Goal: Task Accomplishment & Management: Manage account settings

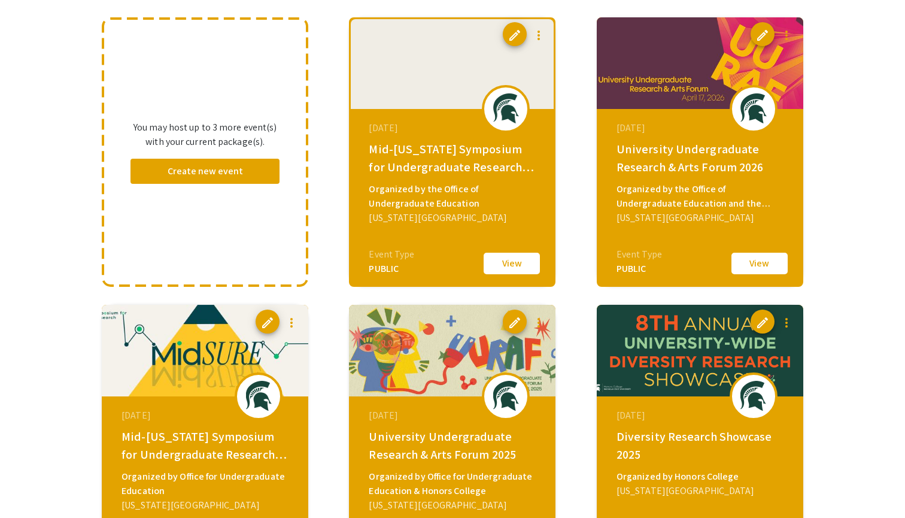
scroll to position [120, 0]
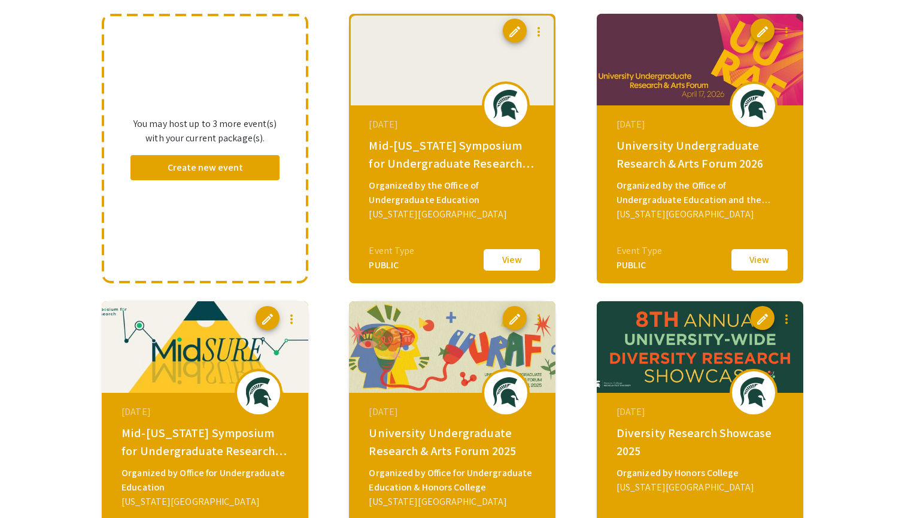
click at [766, 29] on span "edit" at bounding box center [762, 32] width 14 height 14
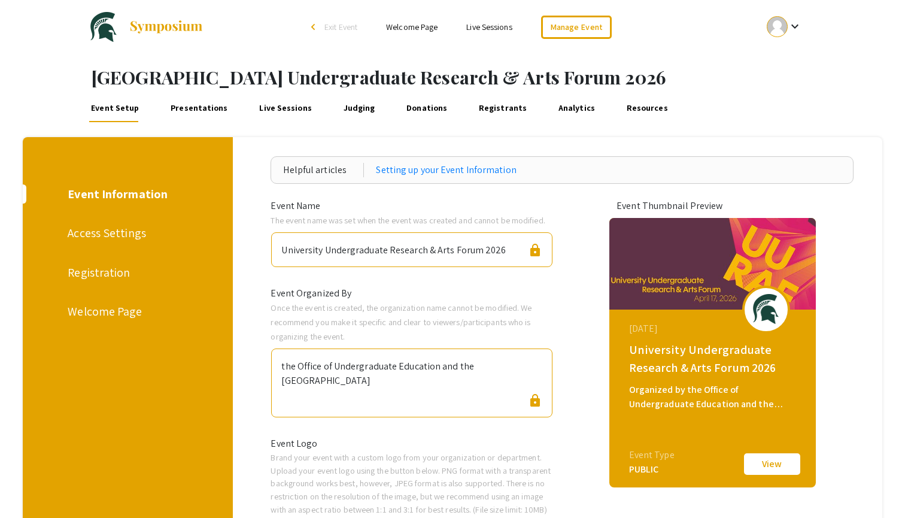
click at [93, 264] on div "Registration" at bounding box center [126, 272] width 116 height 18
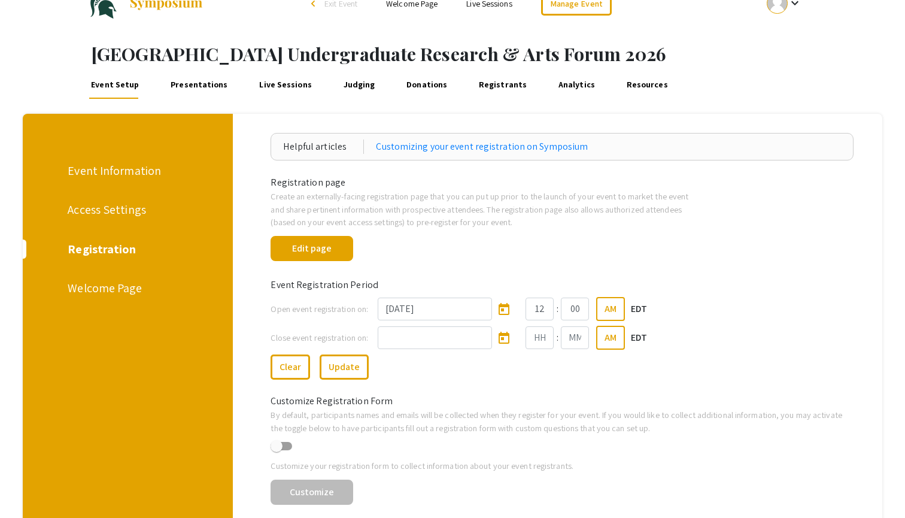
scroll to position [38, 0]
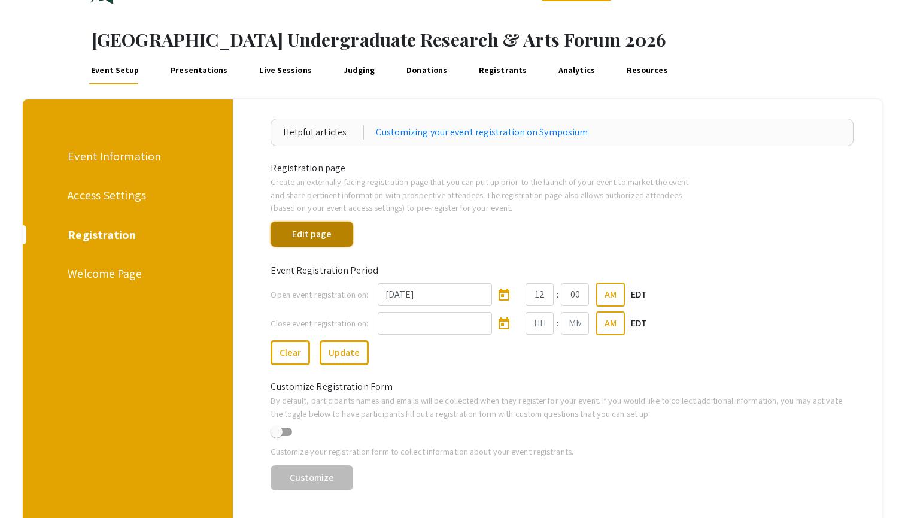
click at [334, 242] on button "Edit page" at bounding box center [311, 233] width 82 height 25
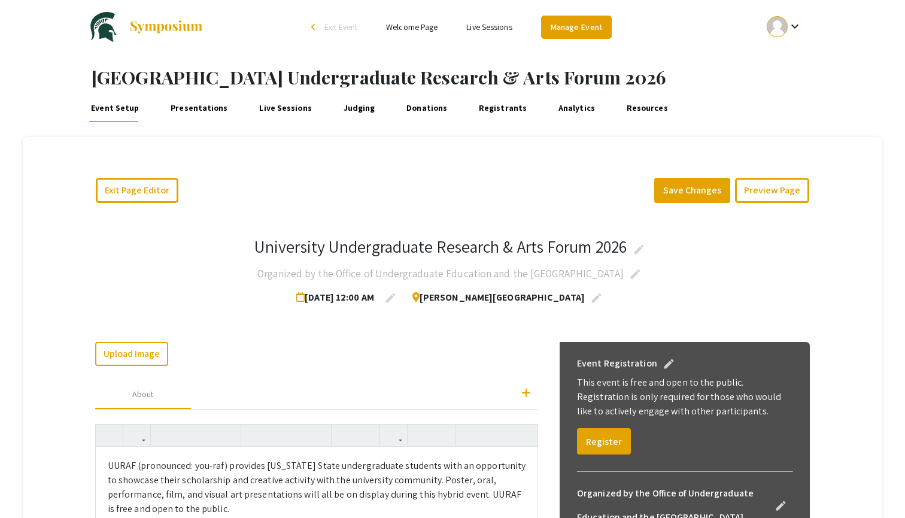
click at [571, 27] on link "Manage Event" at bounding box center [576, 27] width 71 height 23
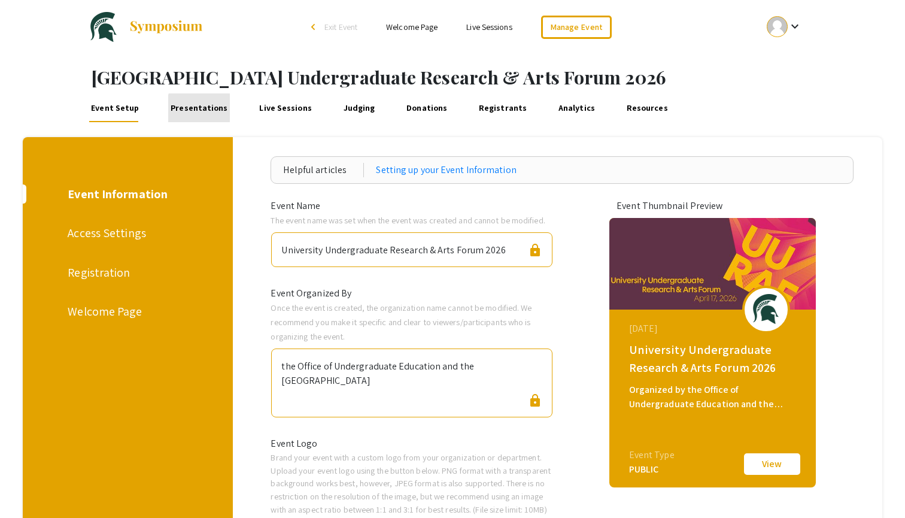
click at [212, 113] on link "Presentations" at bounding box center [199, 107] width 62 height 29
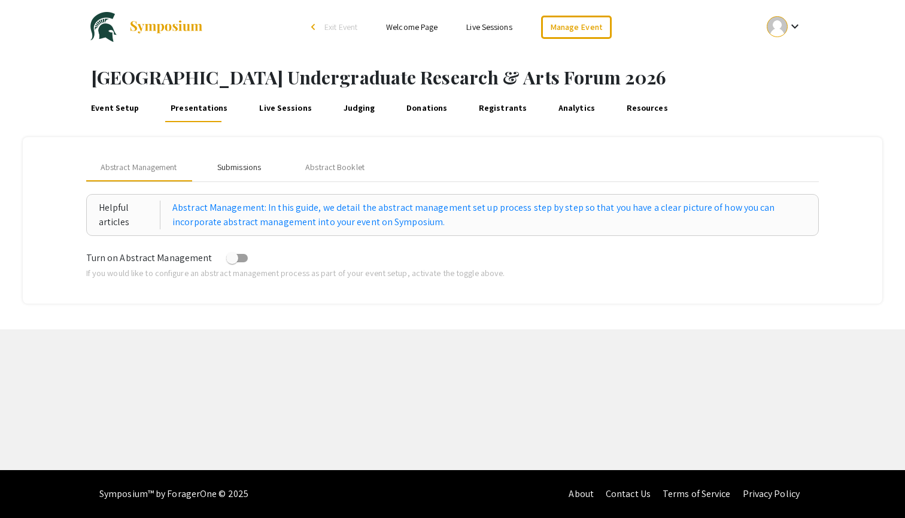
click at [239, 167] on div "Submissions" at bounding box center [239, 167] width 44 height 13
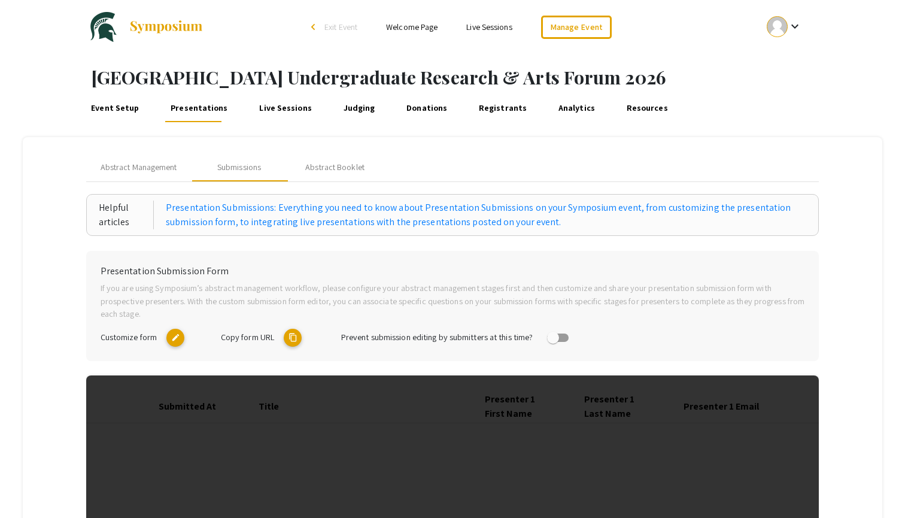
click at [170, 339] on mat-icon "edit" at bounding box center [175, 337] width 18 height 18
click at [276, 104] on link "Live Sessions" at bounding box center [285, 107] width 57 height 29
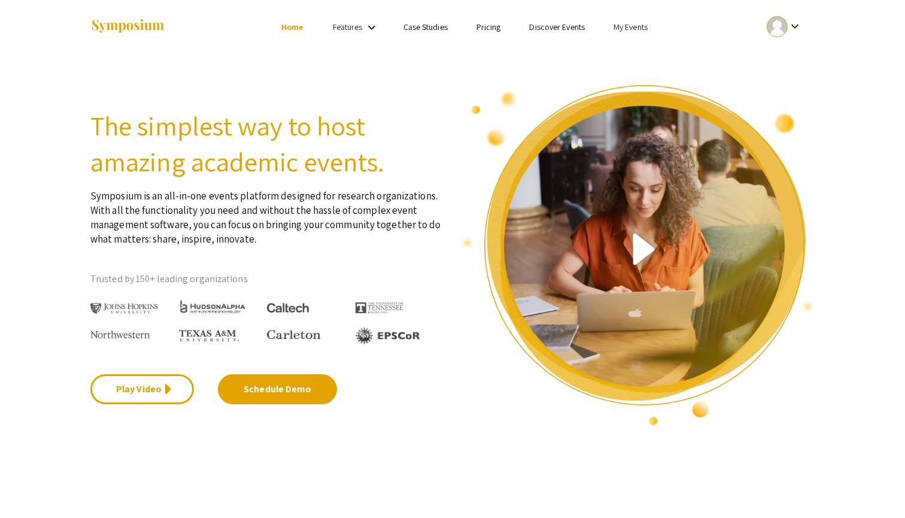
click at [622, 26] on link "My Events" at bounding box center [630, 27] width 34 height 11
click at [632, 53] on button "Events I've organized" at bounding box center [649, 53] width 102 height 29
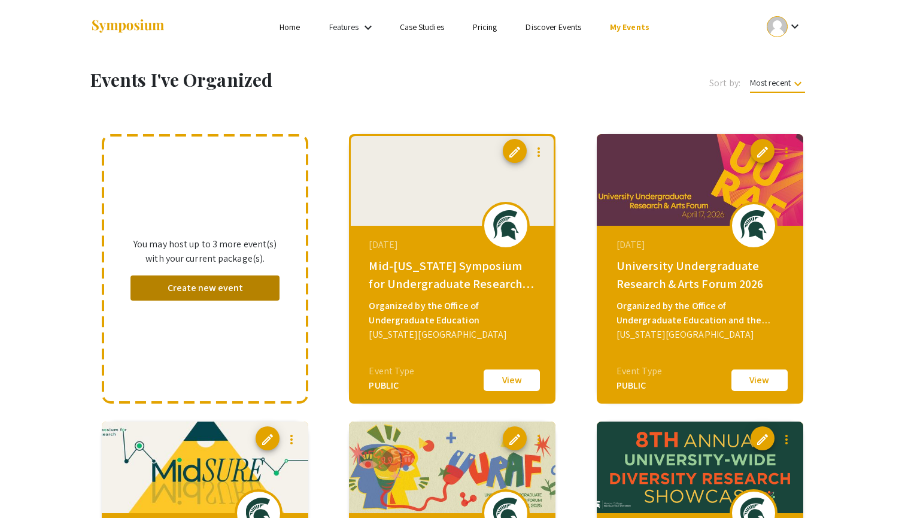
click at [211, 287] on button "Create new event" at bounding box center [204, 287] width 149 height 25
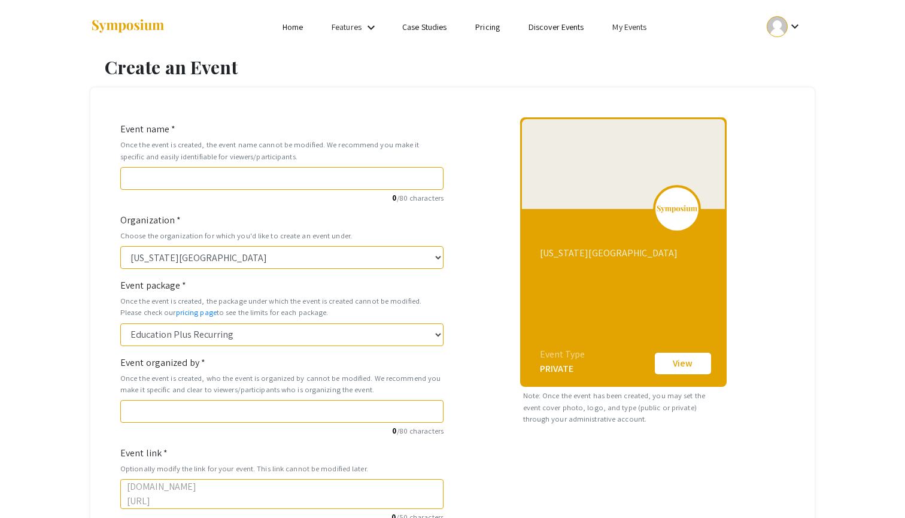
click at [640, 26] on link "My Events" at bounding box center [629, 27] width 34 height 11
click at [626, 45] on button "Events I've organized" at bounding box center [649, 53] width 102 height 29
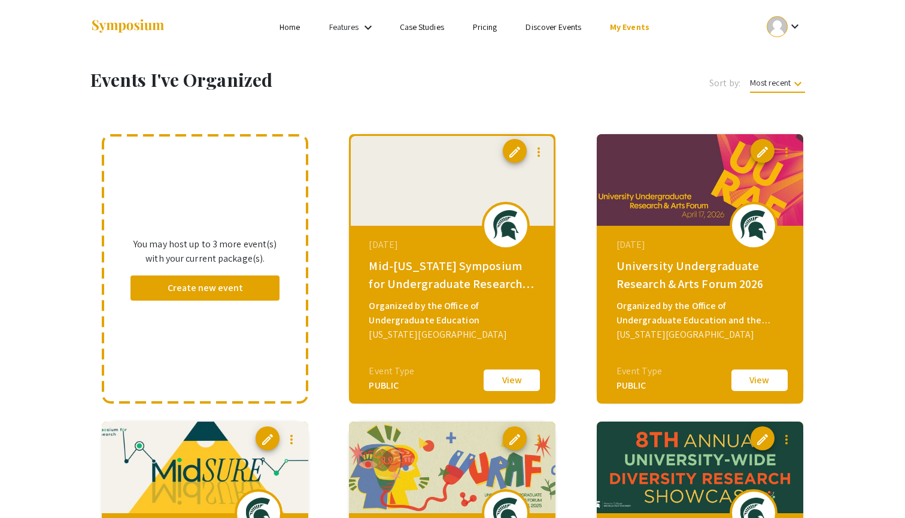
click at [512, 151] on span "edit" at bounding box center [514, 152] width 14 height 14
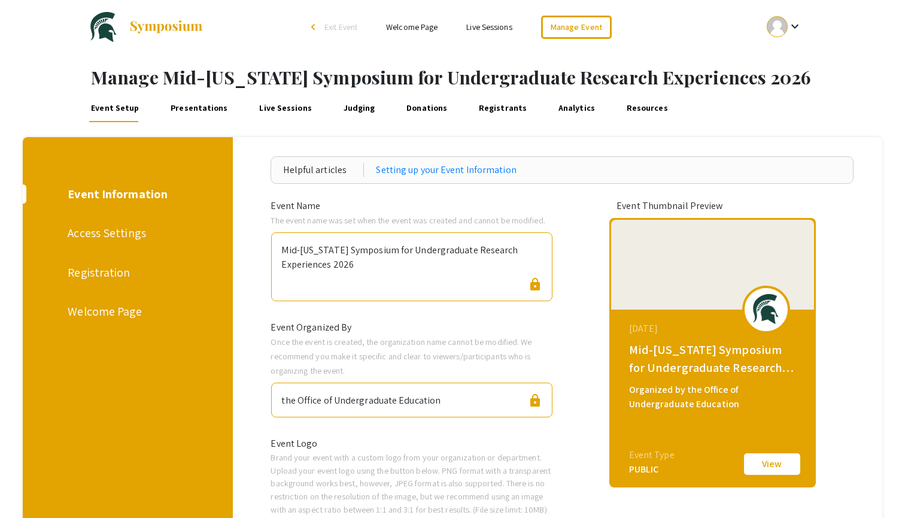
click at [118, 276] on div "Registration" at bounding box center [126, 272] width 116 height 18
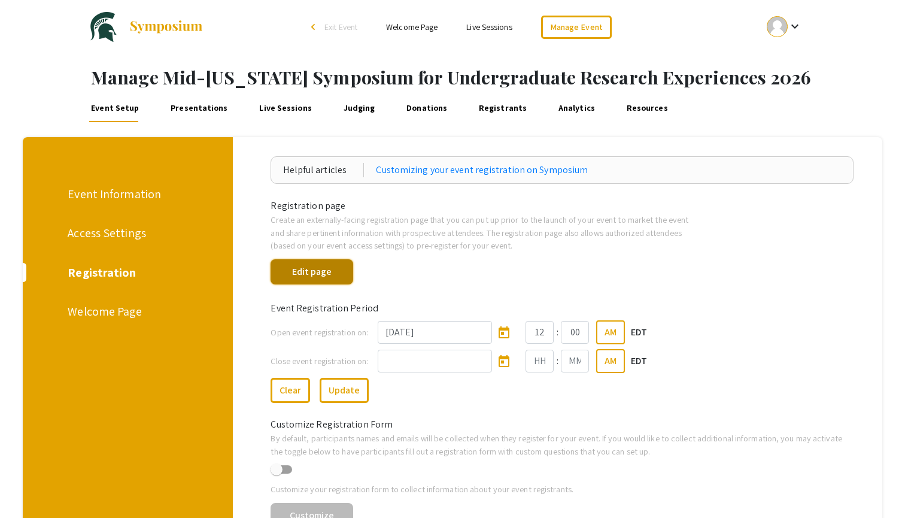
click at [331, 276] on button "Edit page" at bounding box center [311, 271] width 82 height 25
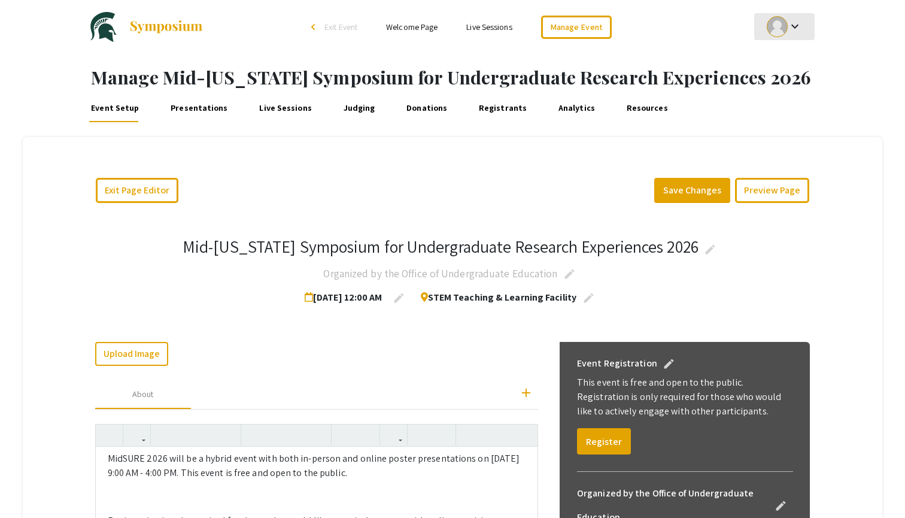
click at [772, 30] on div at bounding box center [776, 26] width 21 height 21
click at [776, 63] on button "My Account" at bounding box center [791, 59] width 74 height 29
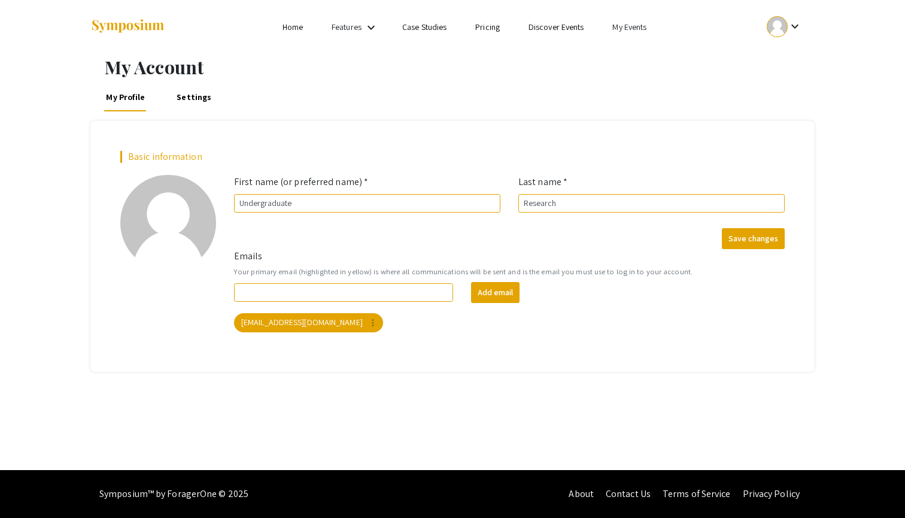
click at [617, 29] on link "My Events" at bounding box center [629, 27] width 34 height 11
click at [621, 53] on button "Events I've organized" at bounding box center [649, 53] width 102 height 29
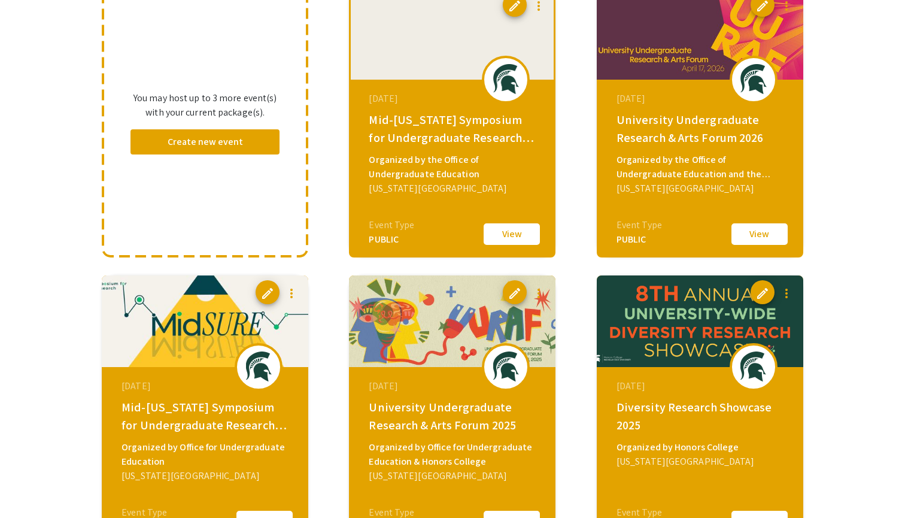
scroll to position [147, 0]
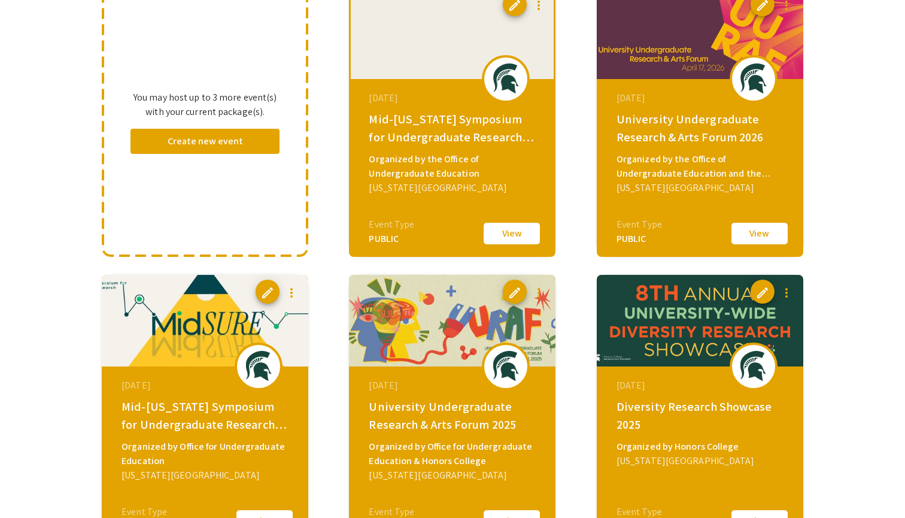
click at [294, 294] on mat-icon "more_vert" at bounding box center [291, 292] width 14 height 14
click at [328, 289] on div at bounding box center [452, 259] width 905 height 518
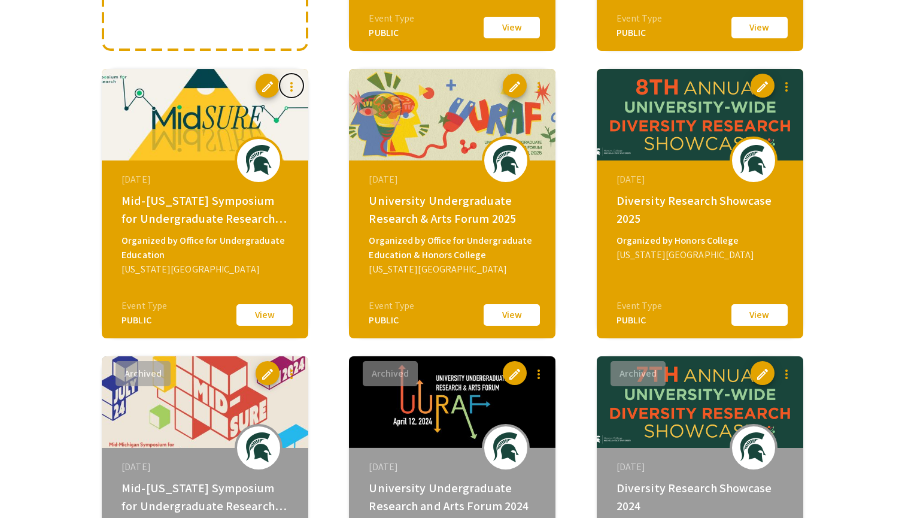
scroll to position [352, 0]
click at [755, 95] on button "edit" at bounding box center [762, 86] width 24 height 24
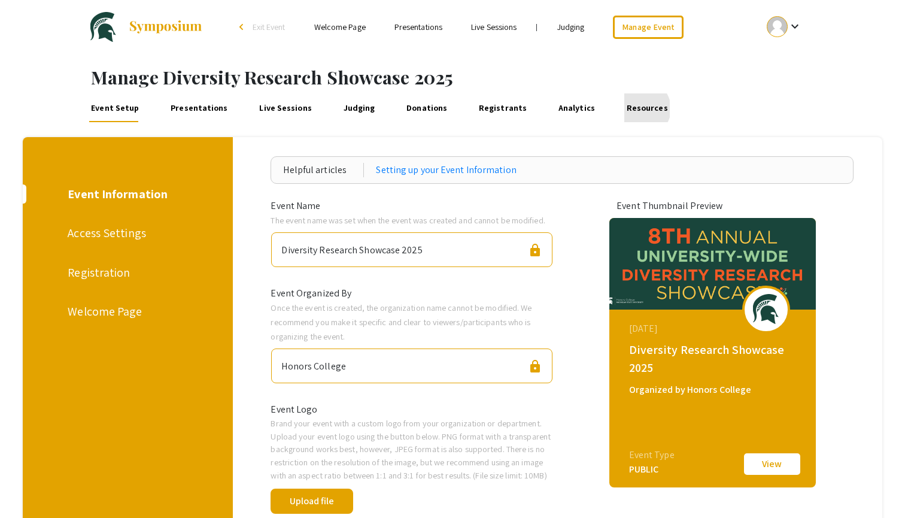
click at [624, 108] on link "Resources" at bounding box center [646, 107] width 45 height 29
click at [787, 28] on mat-icon "keyboard_arrow_down" at bounding box center [794, 26] width 14 height 14
click at [767, 53] on button "My Account" at bounding box center [791, 59] width 74 height 29
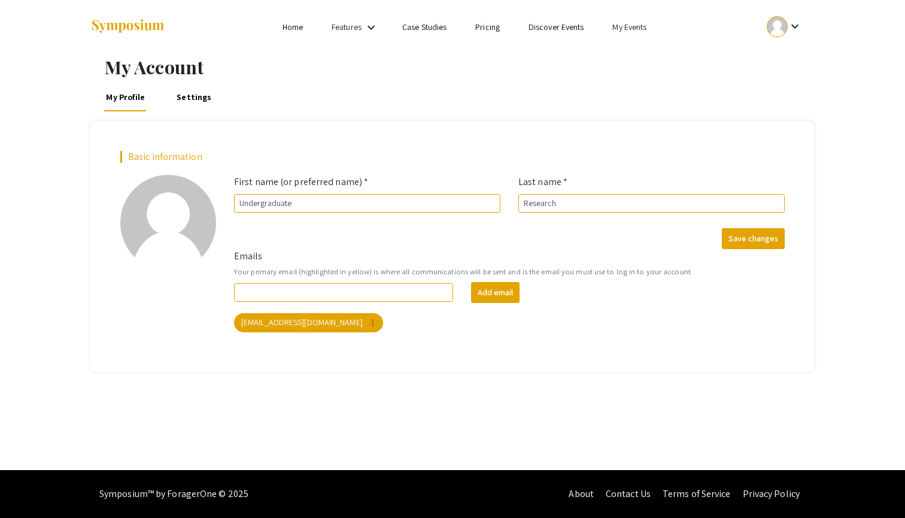
click at [616, 23] on link "My Events" at bounding box center [629, 27] width 34 height 11
click at [630, 53] on button "Events I've organized" at bounding box center [649, 53] width 102 height 29
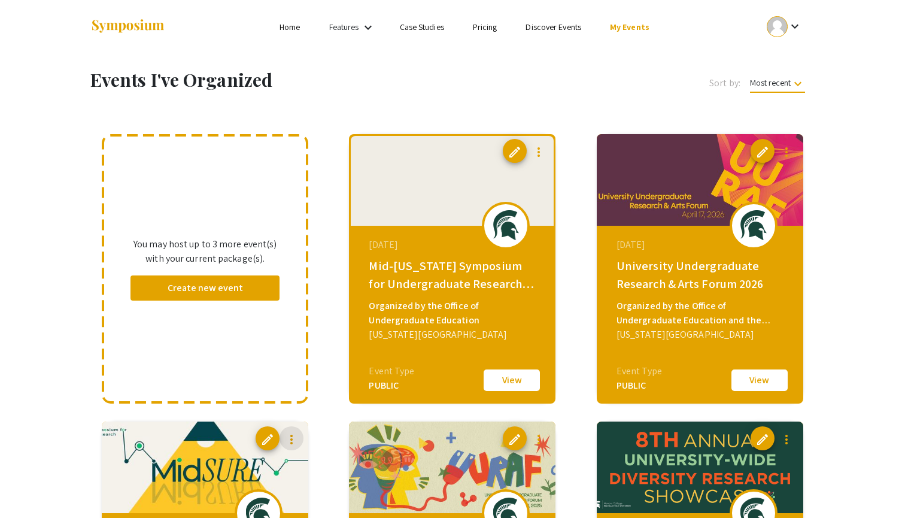
click at [293, 439] on mat-icon "more_vert" at bounding box center [291, 439] width 14 height 14
click at [329, 360] on div at bounding box center [452, 259] width 905 height 518
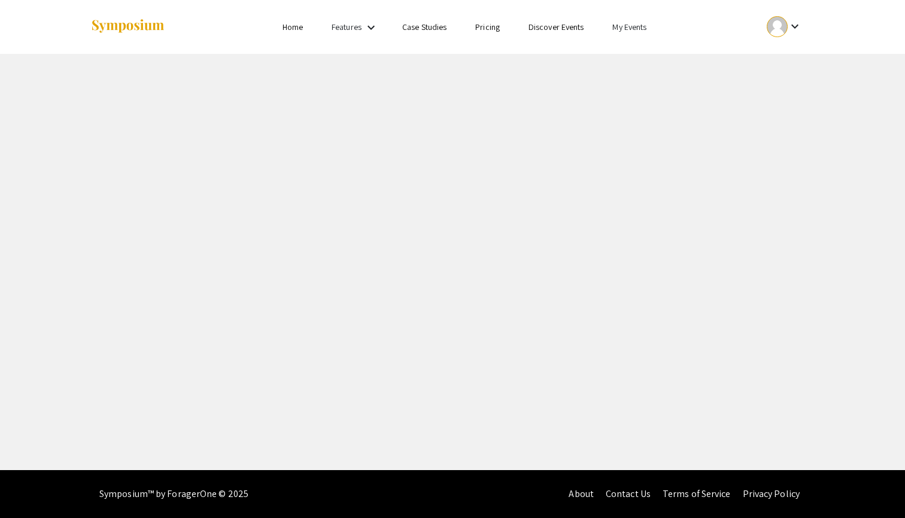
select select "8"
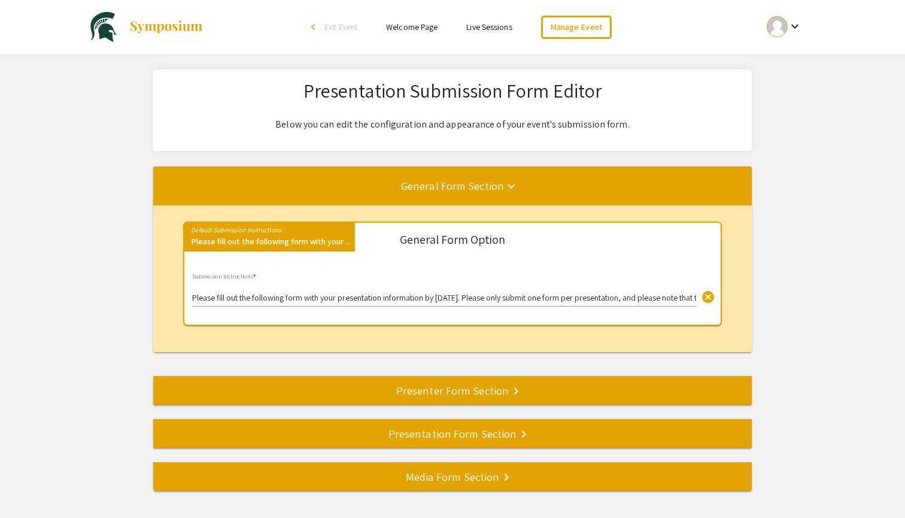
click at [347, 385] on div "Presenter Form Section keyboard_arrow_right" at bounding box center [452, 390] width 598 height 17
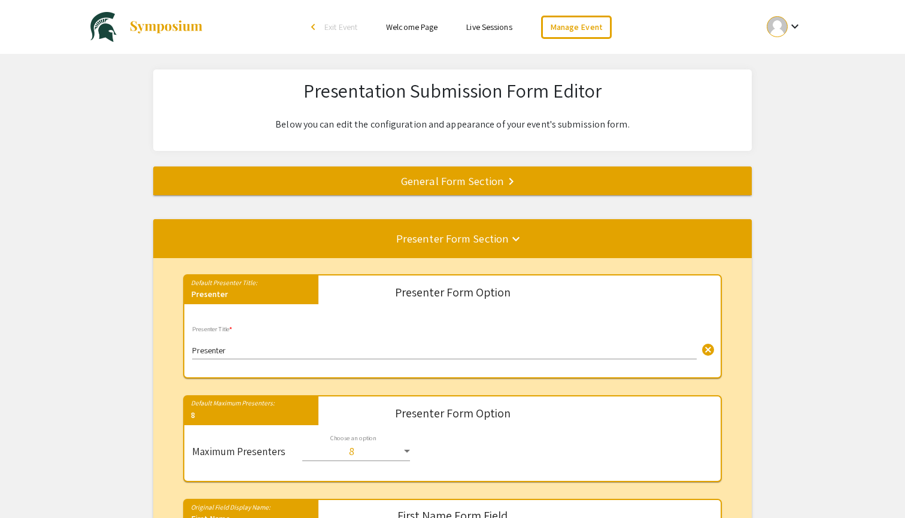
click at [495, 25] on link "Live Sessions" at bounding box center [488, 27] width 45 height 11
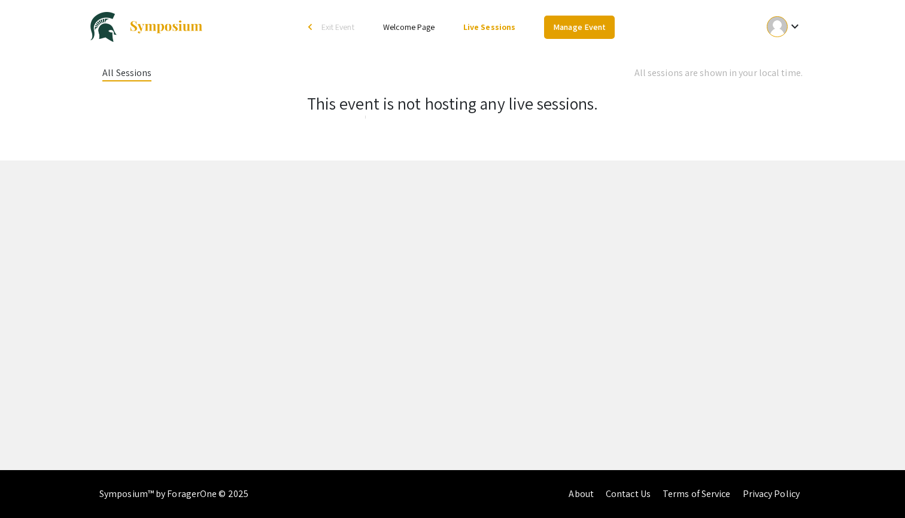
click at [568, 26] on link "Manage Event" at bounding box center [579, 27] width 71 height 23
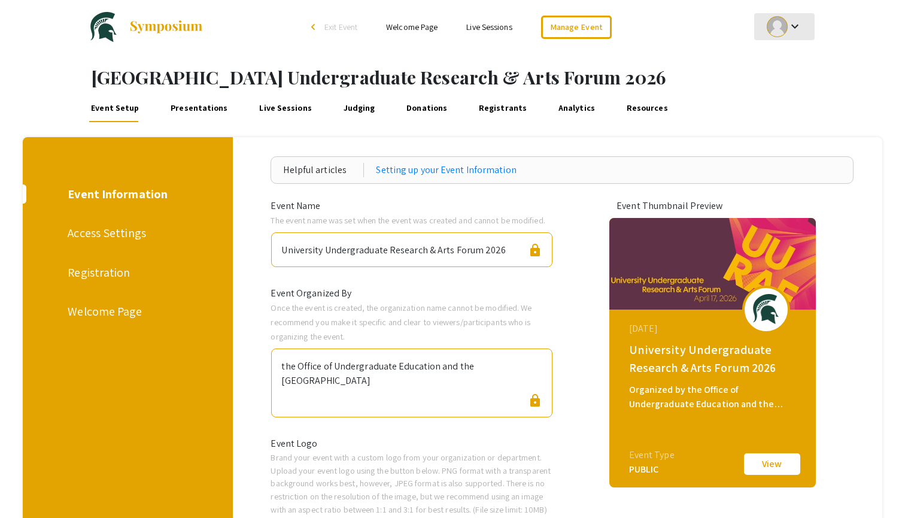
click at [784, 22] on div at bounding box center [776, 26] width 21 height 21
click at [773, 64] on button "My Account" at bounding box center [791, 59] width 74 height 29
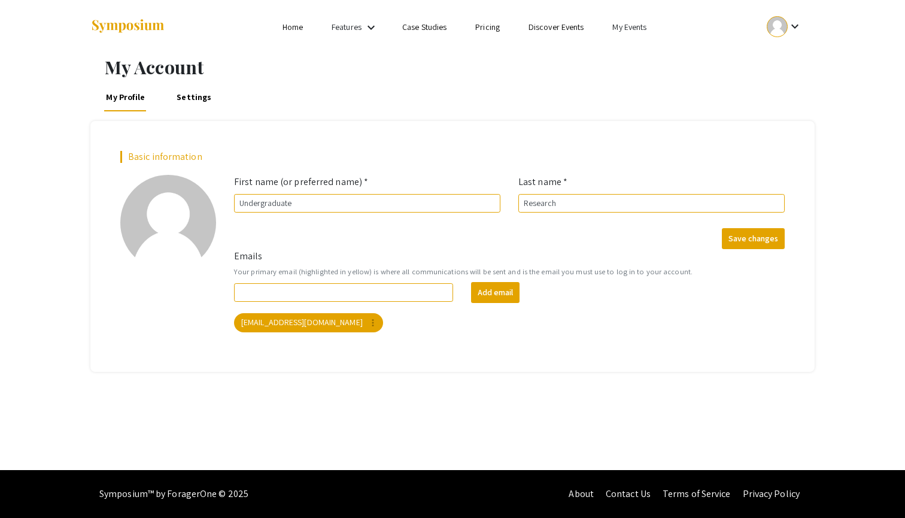
click at [612, 28] on link "My Events" at bounding box center [629, 27] width 34 height 11
click at [612, 54] on button "Events I've organized" at bounding box center [649, 53] width 102 height 29
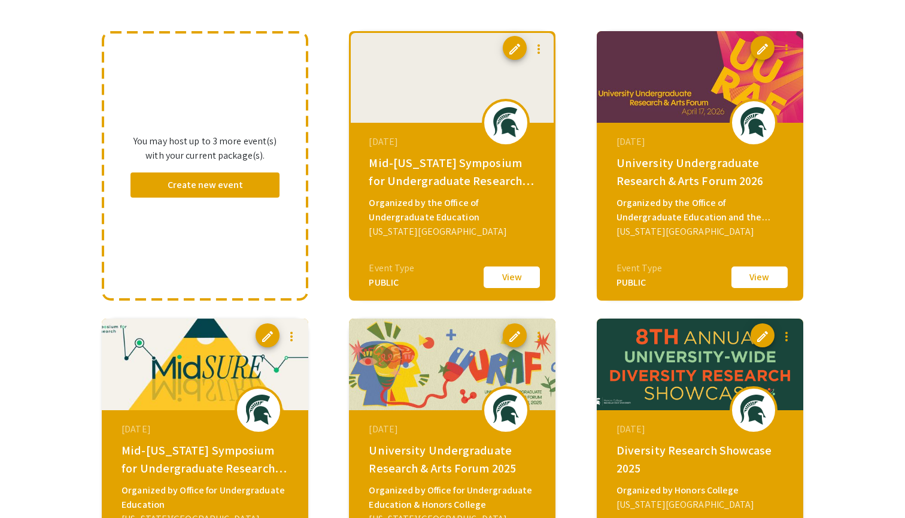
scroll to position [197, 0]
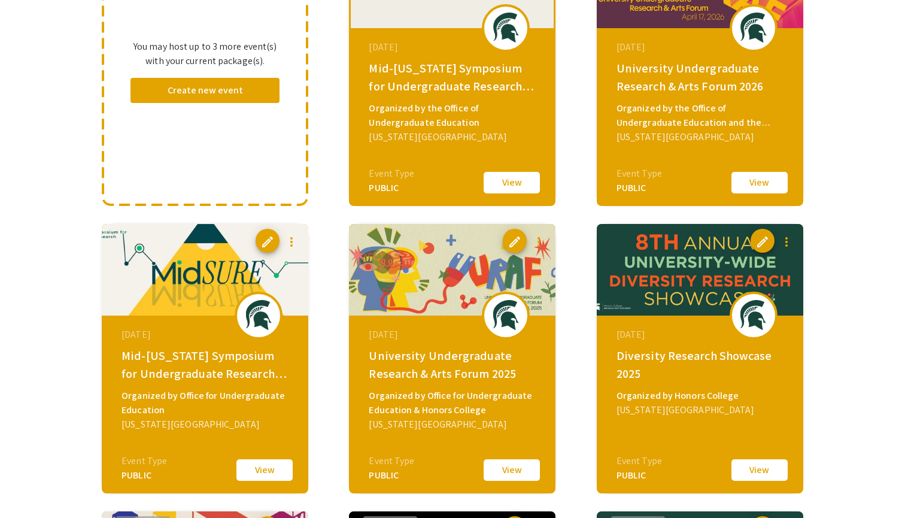
click at [760, 242] on span "edit" at bounding box center [762, 242] width 14 height 14
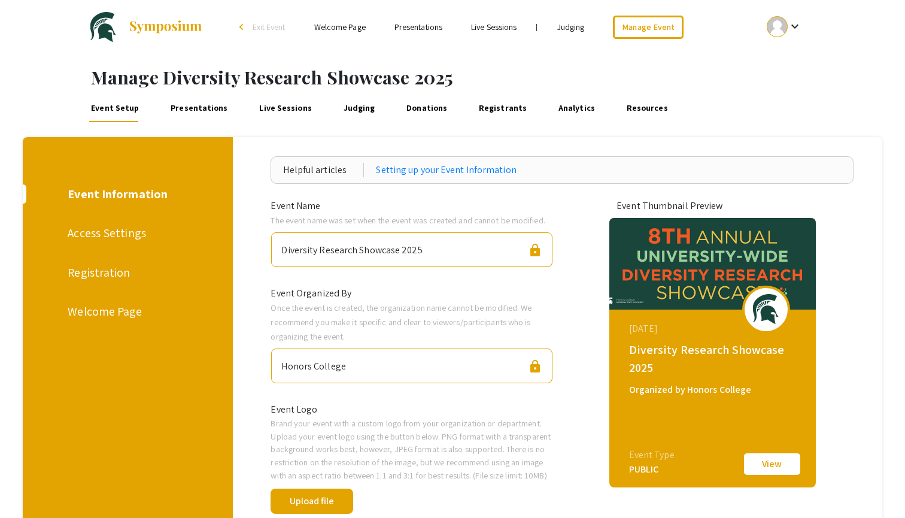
click at [476, 106] on link "Registrants" at bounding box center [502, 107] width 53 height 29
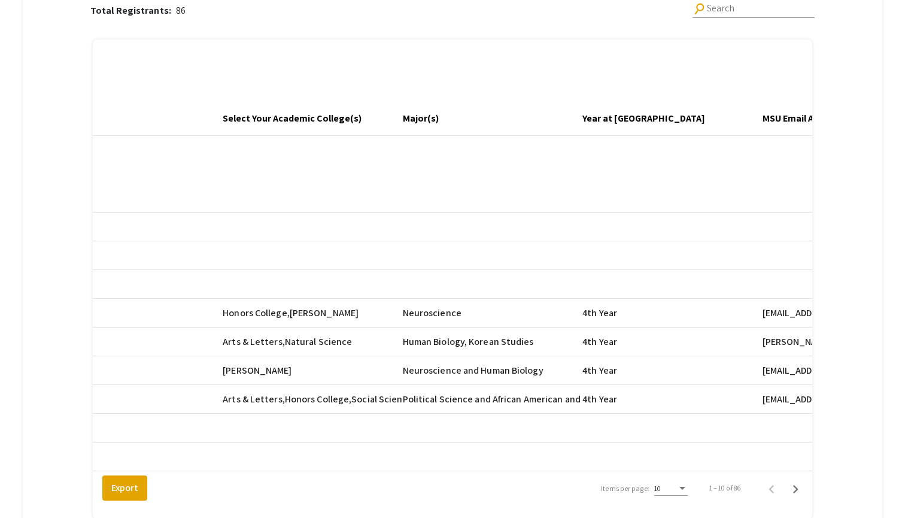
scroll to position [0, 1130]
